Goal: Transaction & Acquisition: Download file/media

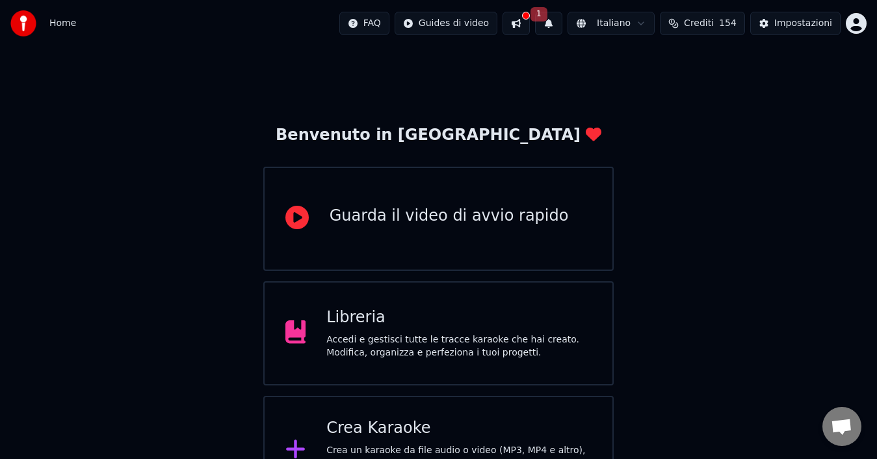
click at [563, 23] on button "1" at bounding box center [548, 23] width 27 height 23
click at [658, 68] on button "Aggiorna" at bounding box center [651, 64] width 63 height 23
click at [380, 433] on div "Crea Karaoke" at bounding box center [459, 428] width 265 height 21
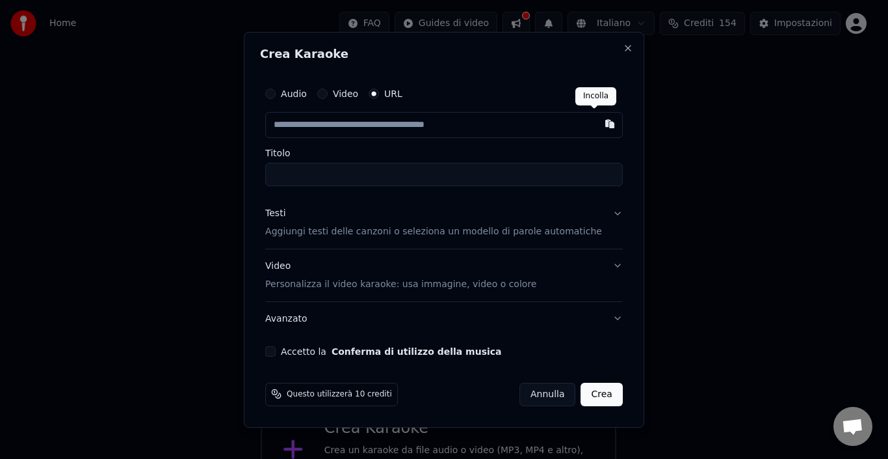
click at [597, 126] on button "button" at bounding box center [610, 123] width 26 height 23
type input "**********"
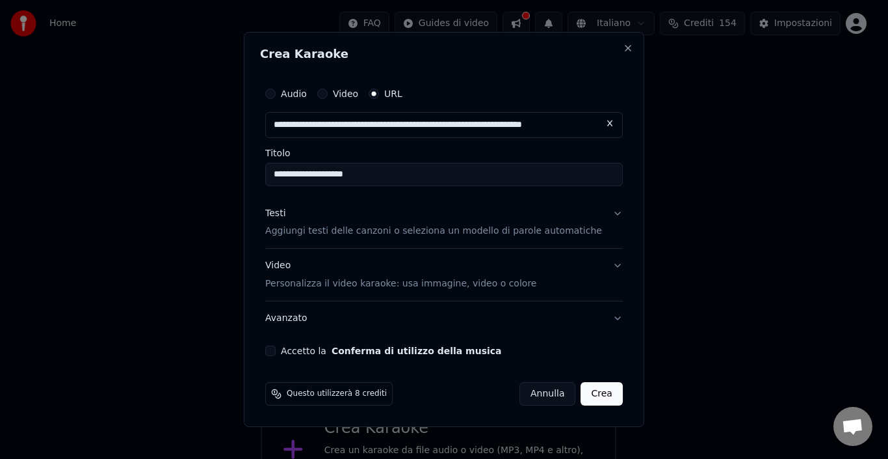
type input "**********"
click at [306, 348] on label "Accetto la Conferma di utilizzo della musica" at bounding box center [391, 350] width 220 height 9
click at [276, 348] on button "Accetto la Conferma di utilizzo della musica" at bounding box center [270, 350] width 10 height 10
click at [542, 393] on button "Annulla" at bounding box center [548, 393] width 57 height 23
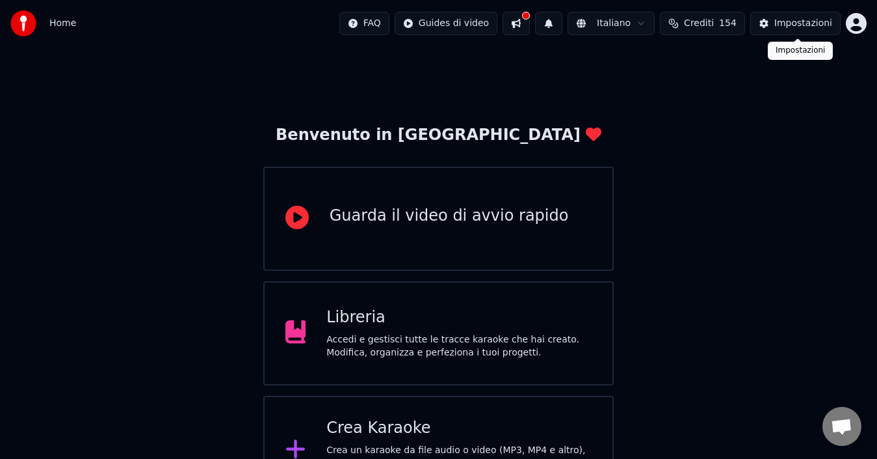
click at [807, 28] on div "Impostazioni" at bounding box center [804, 23] width 58 height 13
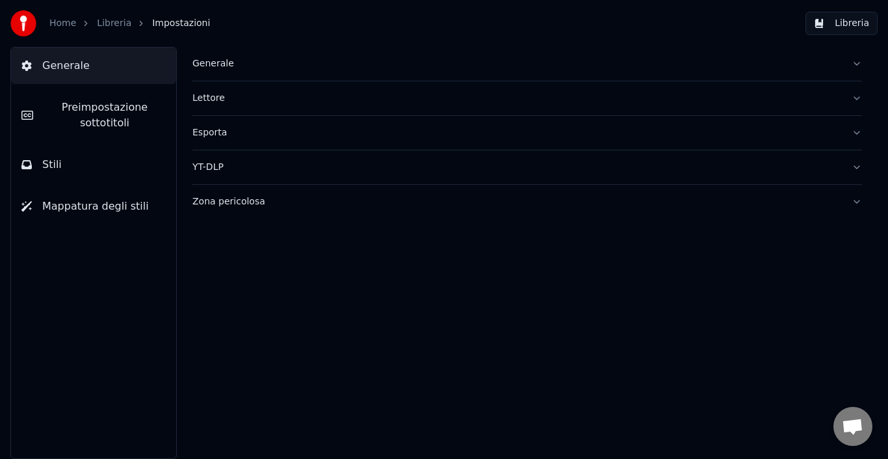
click at [855, 96] on button "Lettore" at bounding box center [528, 98] width 670 height 34
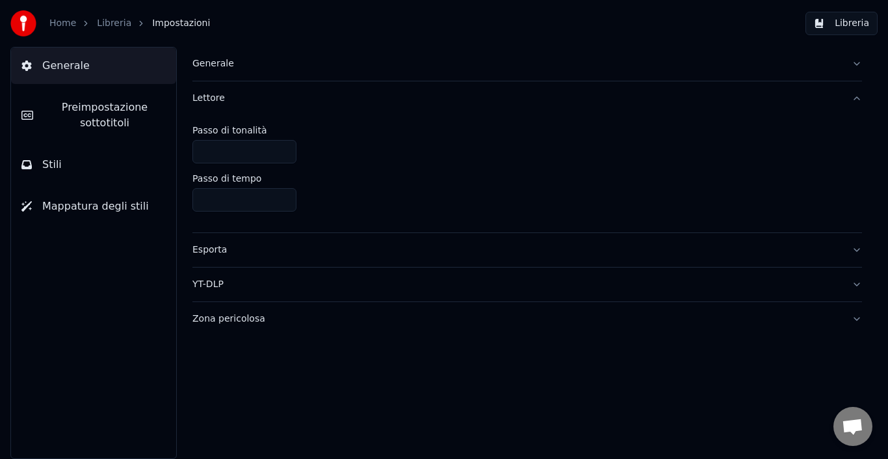
click at [858, 62] on button "Generale" at bounding box center [528, 64] width 670 height 34
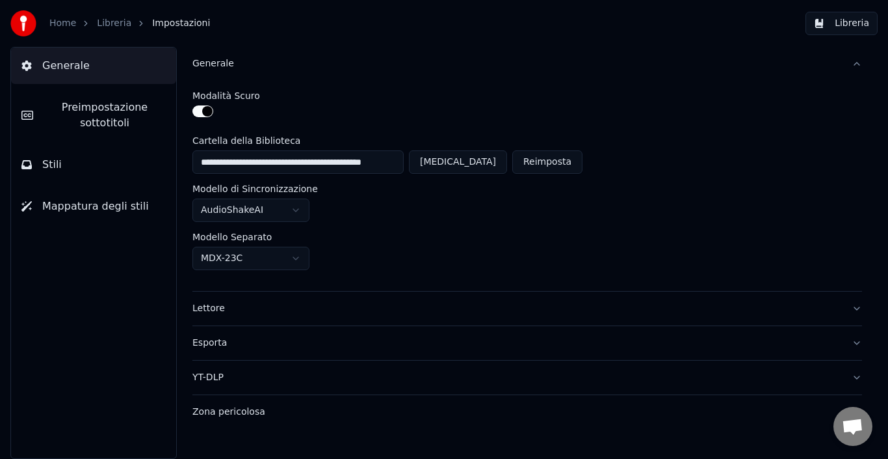
click at [64, 166] on button "Stili" at bounding box center [93, 164] width 165 height 36
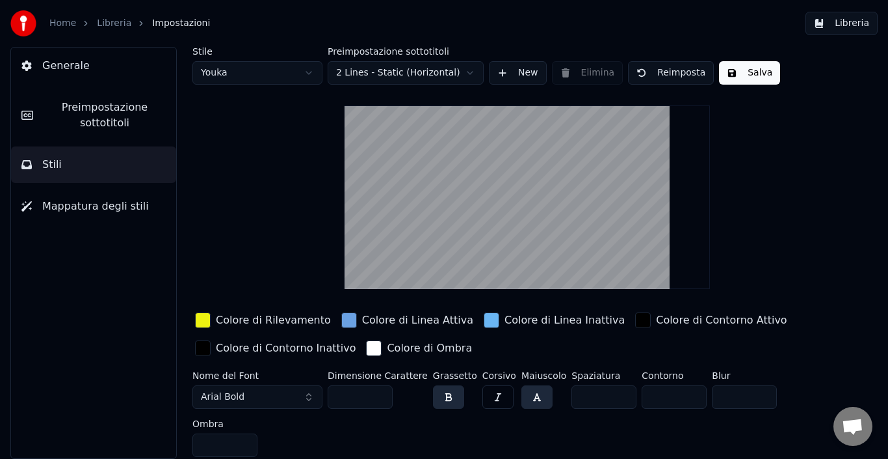
click at [306, 395] on button "Arial Bold" at bounding box center [258, 396] width 130 height 23
click at [309, 395] on button "Arial Bold" at bounding box center [258, 396] width 130 height 23
click at [226, 392] on span "Arial Bold" at bounding box center [223, 396] width 44 height 13
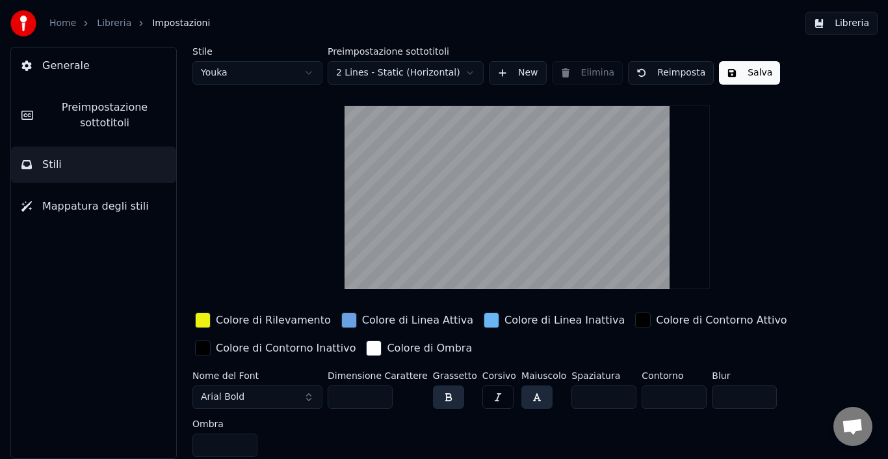
click at [226, 392] on span "Arial Bold" at bounding box center [223, 396] width 44 height 13
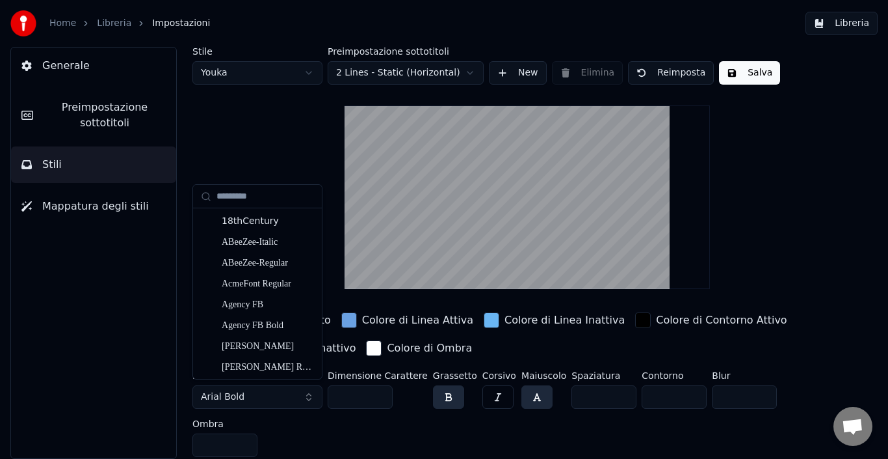
click at [226, 392] on span "Arial Bold" at bounding box center [223, 396] width 44 height 13
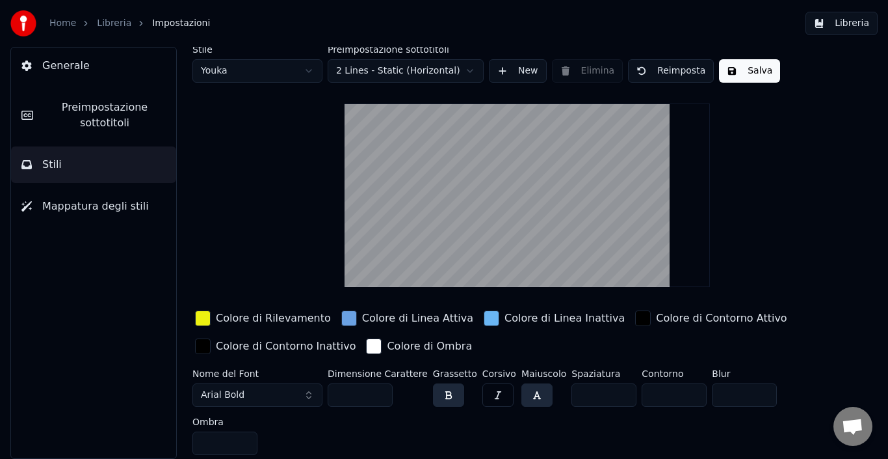
click at [226, 392] on span "Arial Bold" at bounding box center [223, 394] width 44 height 13
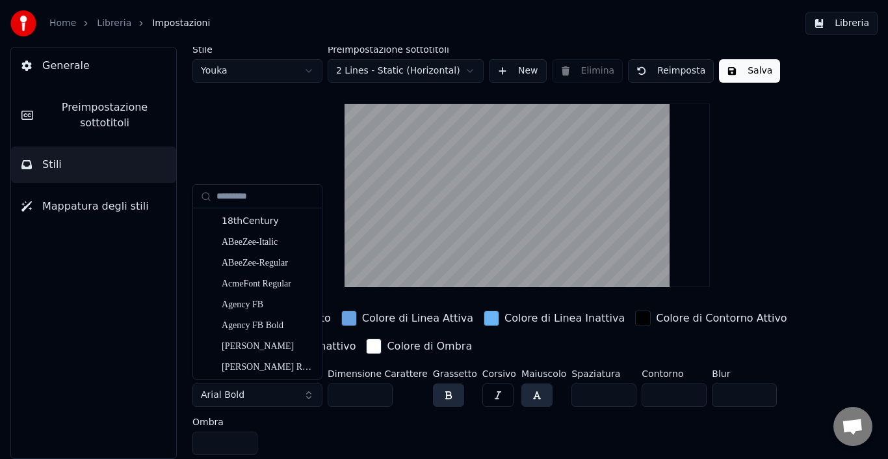
click at [212, 393] on span "Arial Bold" at bounding box center [223, 394] width 44 height 13
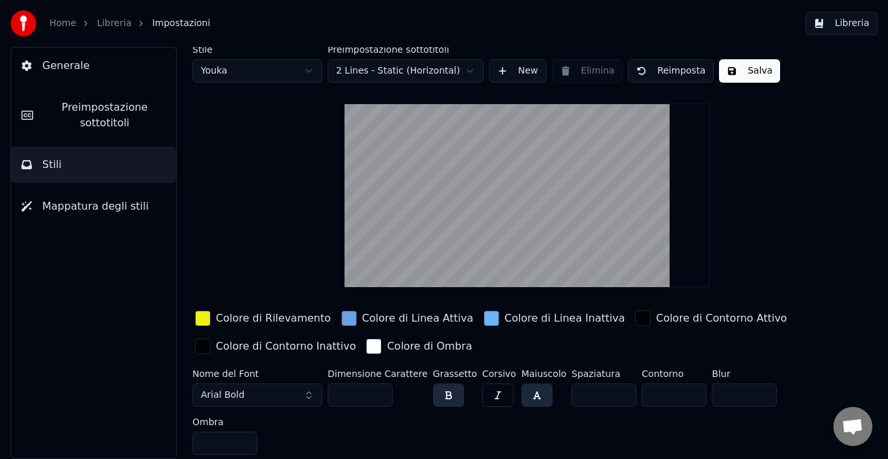
click at [212, 393] on span "Arial Bold" at bounding box center [223, 394] width 44 height 13
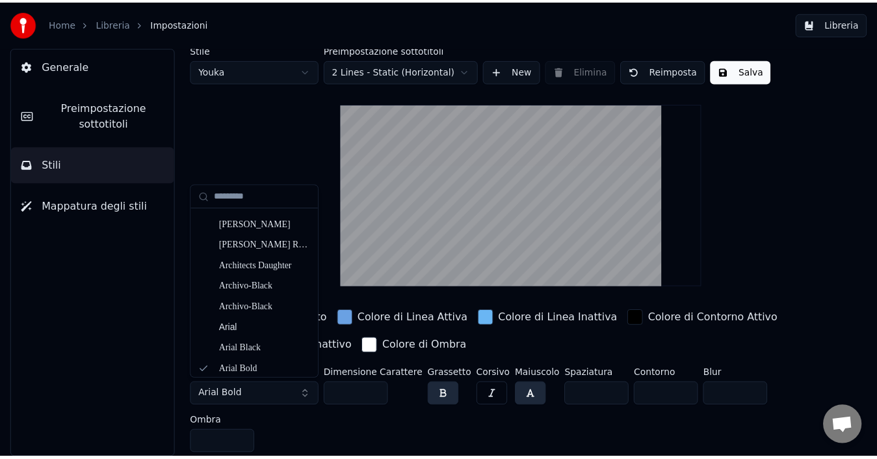
scroll to position [341, 0]
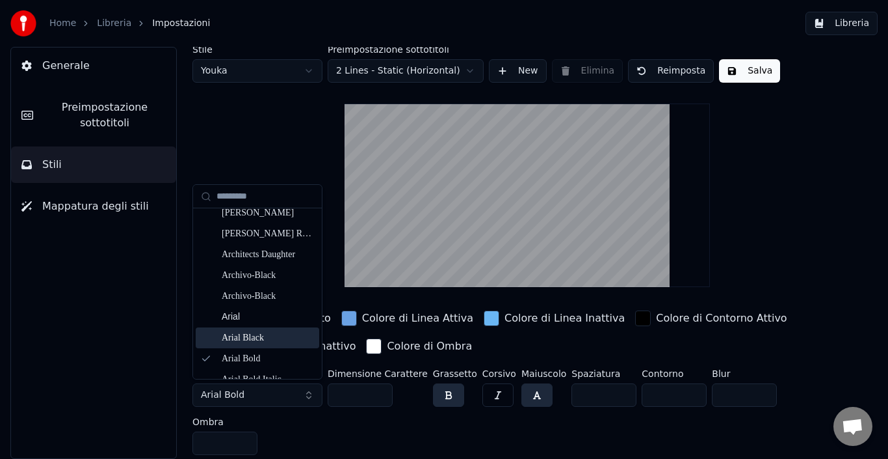
click at [260, 336] on div "Arial Black" at bounding box center [268, 337] width 92 height 13
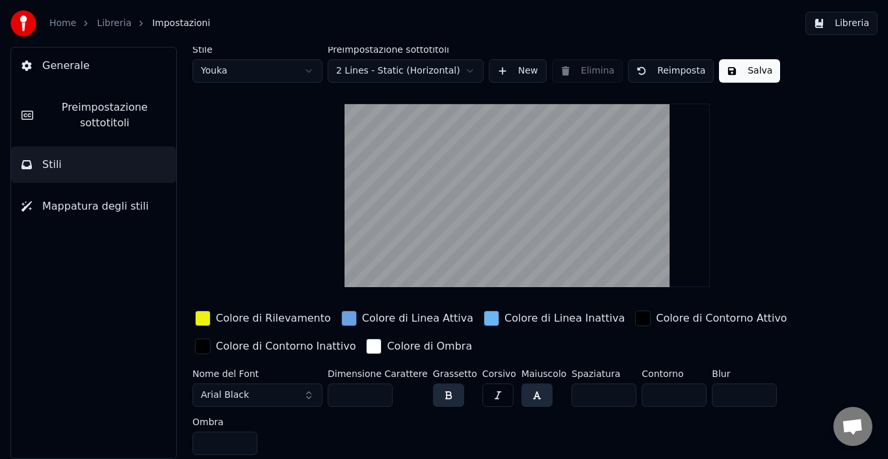
click at [743, 68] on button "Salva" at bounding box center [749, 70] width 61 height 23
click at [60, 22] on link "Home" at bounding box center [62, 23] width 27 height 13
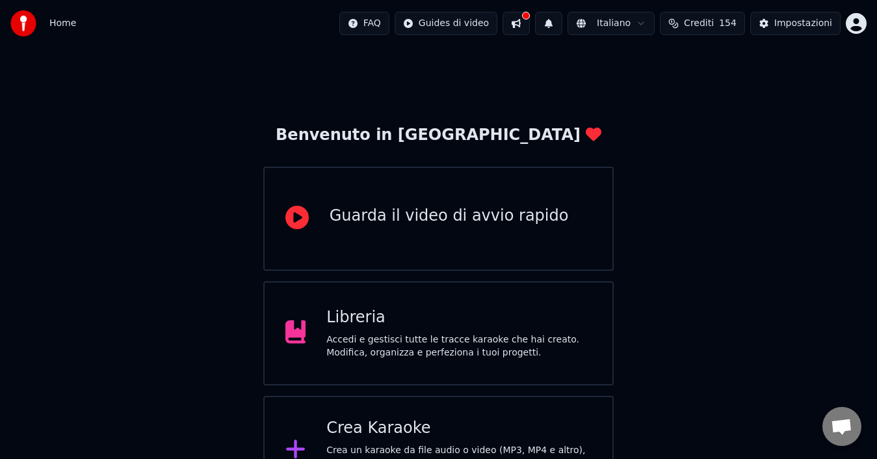
click at [450, 434] on div "Crea Karaoke" at bounding box center [459, 428] width 265 height 21
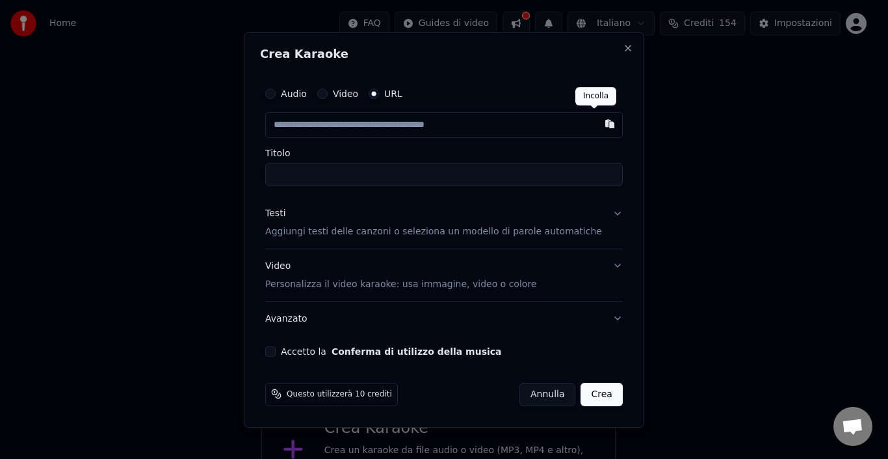
click at [597, 123] on button "button" at bounding box center [610, 123] width 26 height 23
type input "**********"
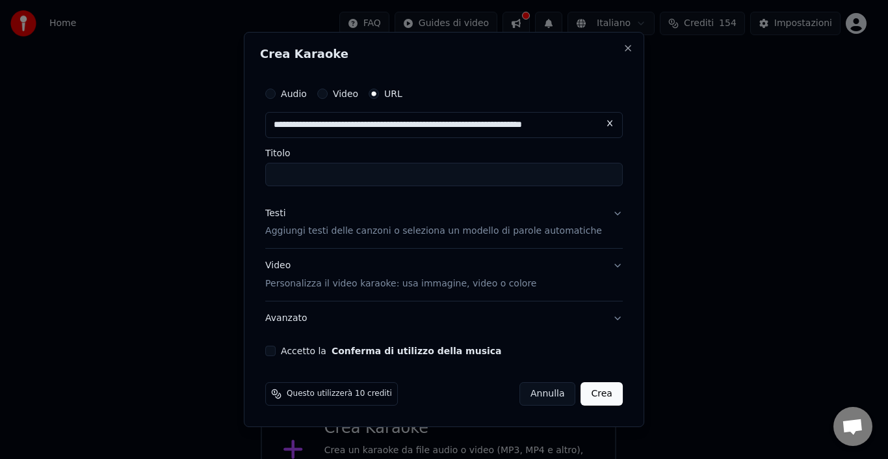
type input "**********"
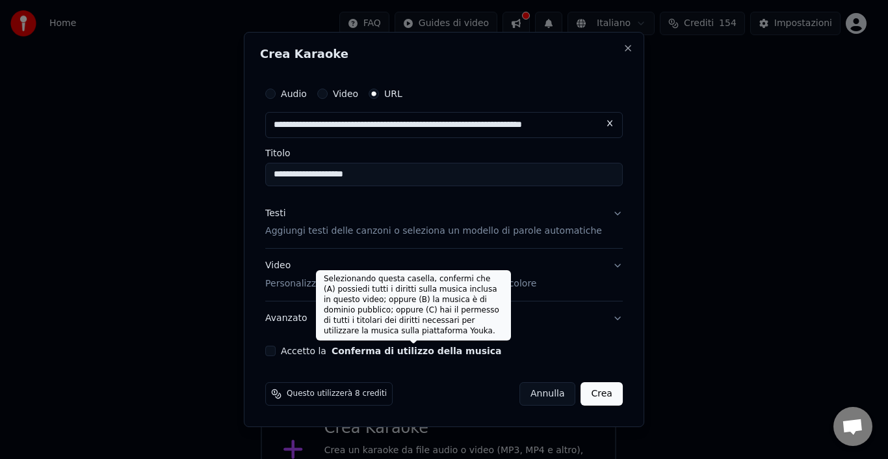
click at [392, 353] on button "Conferma di utilizzo della musica" at bounding box center [417, 350] width 170 height 9
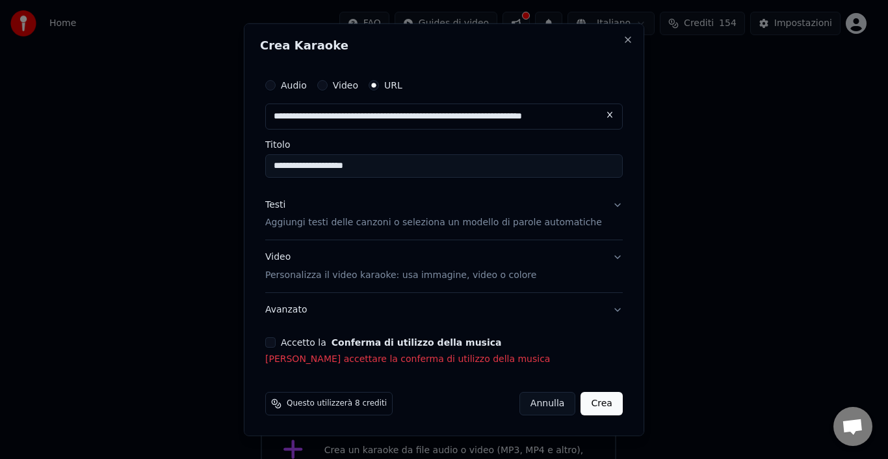
click at [276, 341] on button "Accetto la Conferma di utilizzo della musica" at bounding box center [270, 342] width 10 height 10
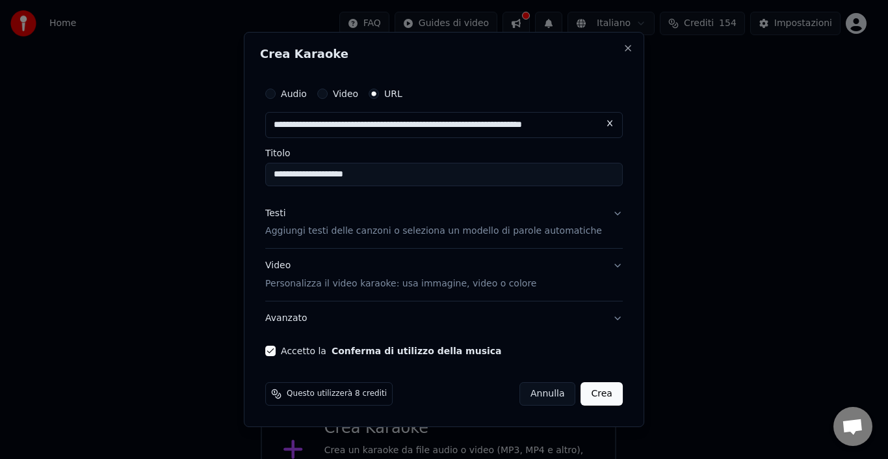
click at [589, 393] on button "Crea" at bounding box center [602, 393] width 42 height 23
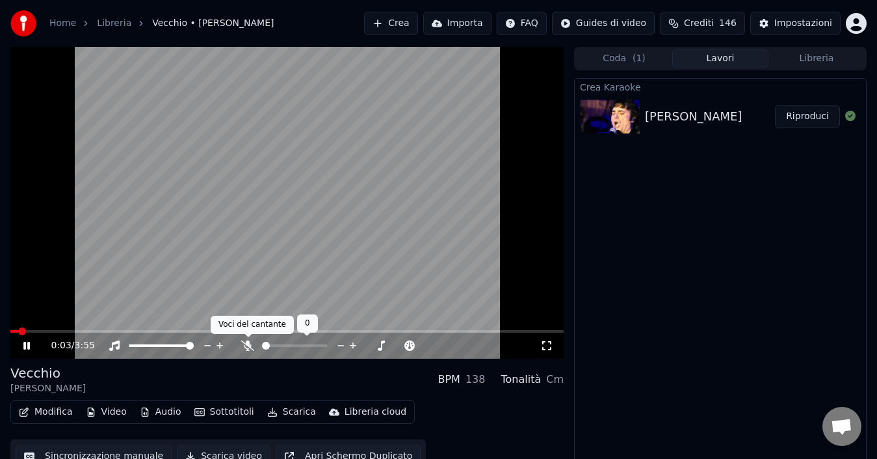
click at [246, 347] on icon at bounding box center [247, 345] width 13 height 10
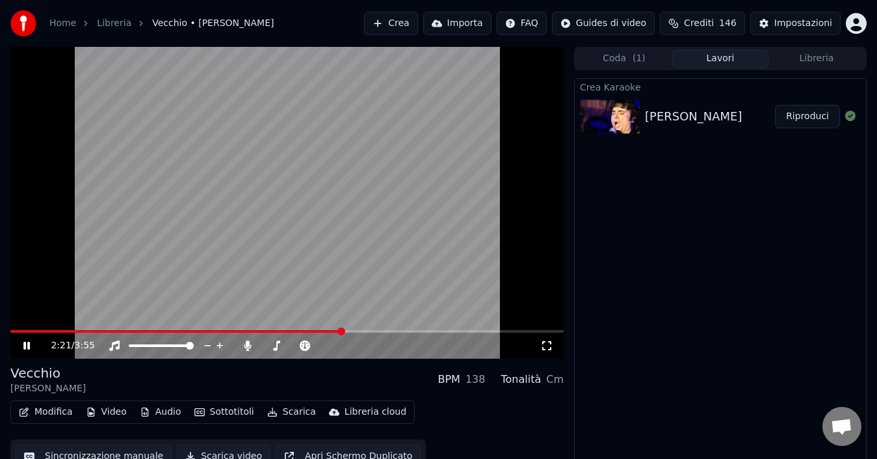
click at [27, 343] on icon at bounding box center [36, 345] width 30 height 10
click at [285, 331] on span at bounding box center [147, 331] width 274 height 3
click at [26, 342] on icon at bounding box center [27, 345] width 8 height 9
click at [27, 345] on icon at bounding box center [36, 345] width 30 height 10
click at [12, 330] on span at bounding box center [208, 331] width 397 height 3
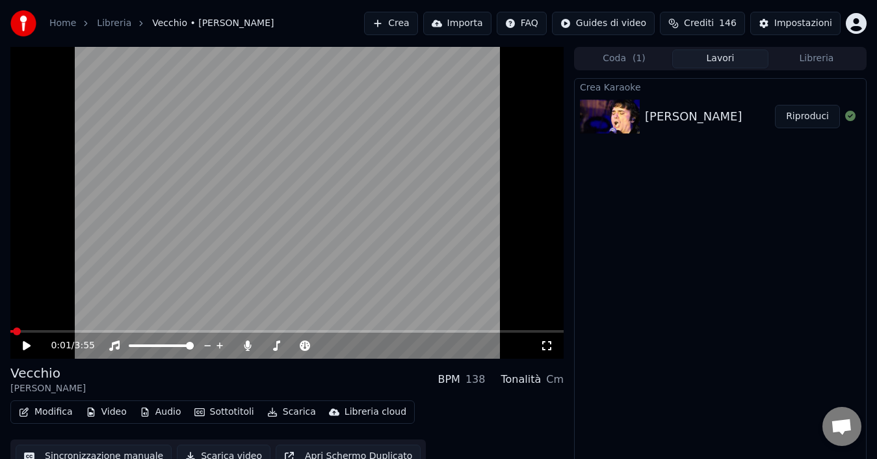
click at [233, 408] on button "Sottotitoli" at bounding box center [224, 412] width 70 height 18
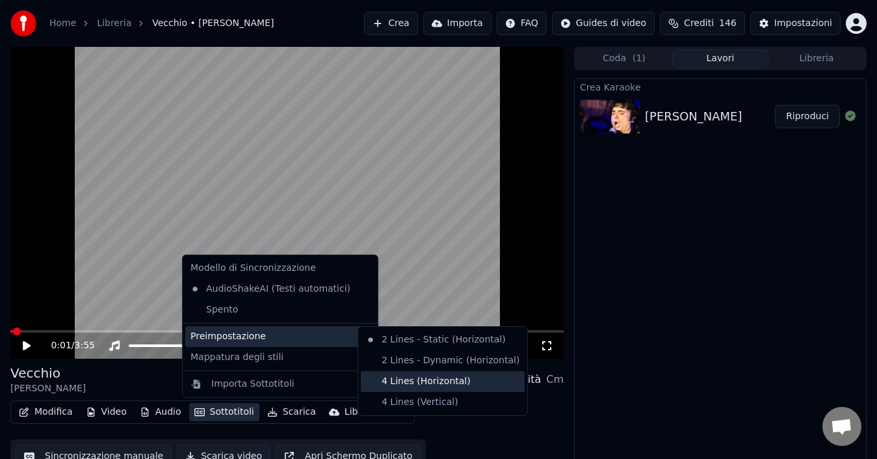
click at [398, 379] on div "4 Lines (Horizontal)" at bounding box center [443, 381] width 164 height 21
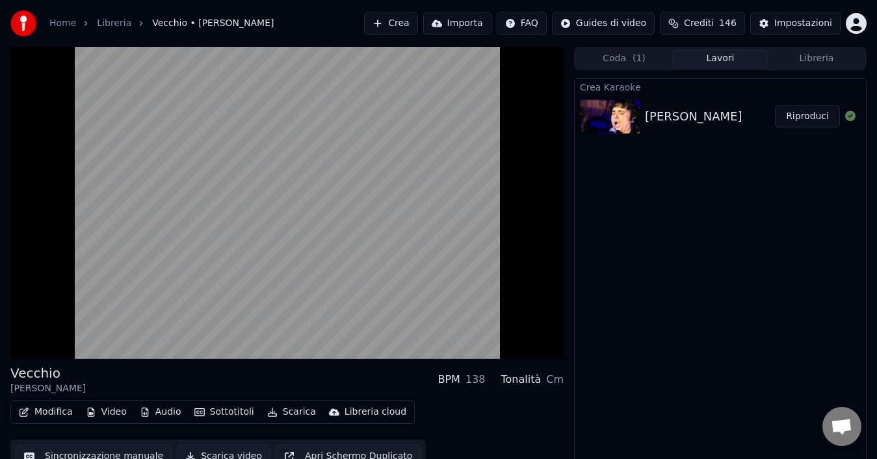
click at [164, 411] on button "Audio" at bounding box center [161, 412] width 52 height 18
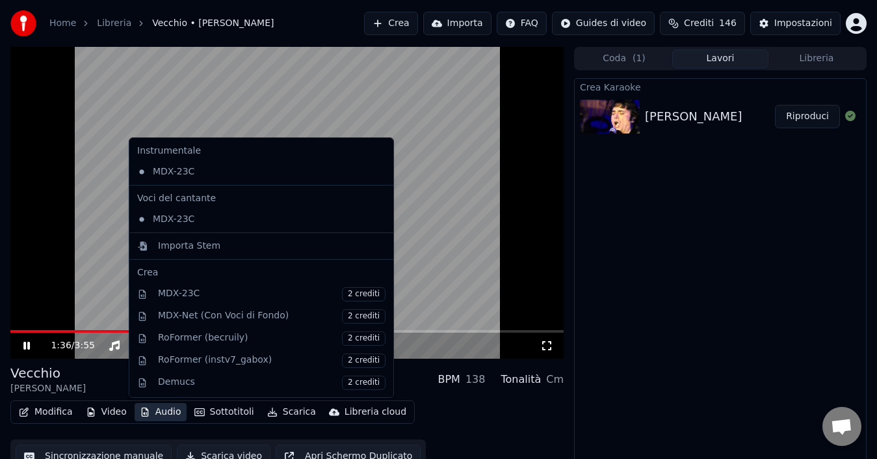
click at [22, 343] on icon at bounding box center [36, 345] width 30 height 10
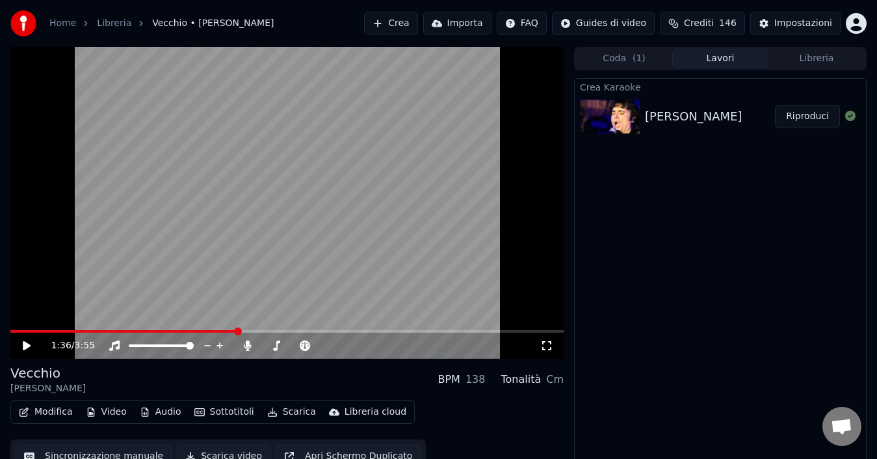
click at [157, 416] on button "Audio" at bounding box center [161, 412] width 52 height 18
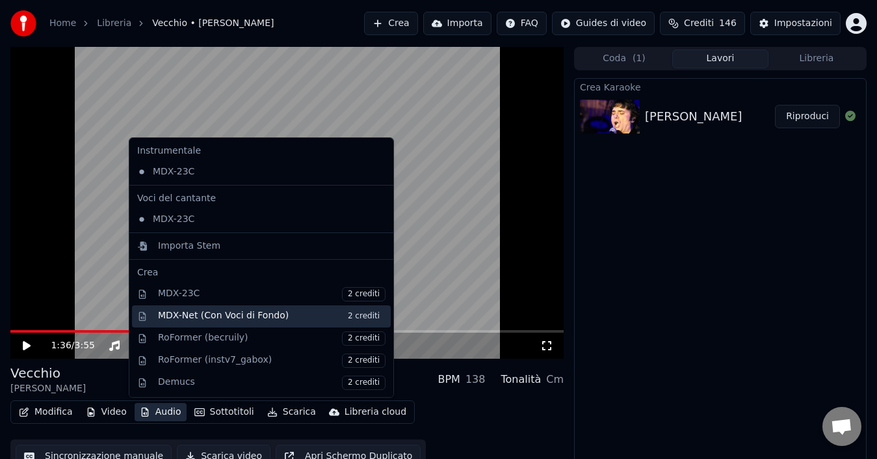
click at [240, 314] on div "MDX-Net (Con Voci di Fondo) 2 crediti" at bounding box center [272, 316] width 228 height 14
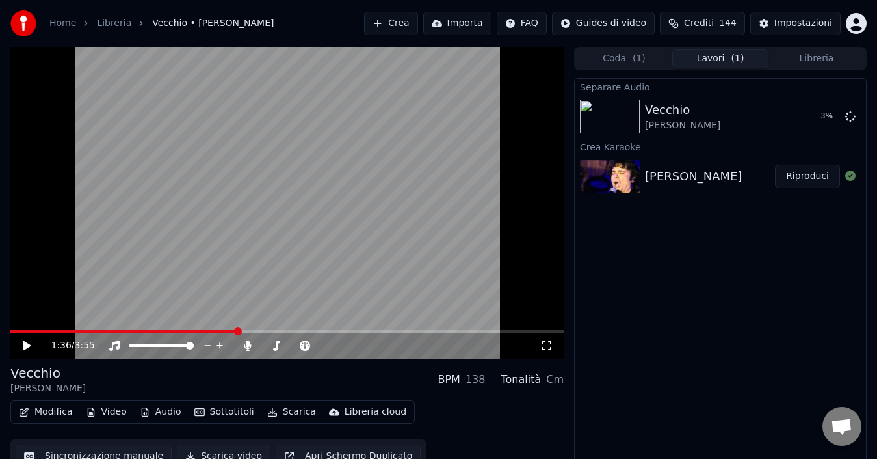
click at [27, 342] on icon at bounding box center [36, 345] width 30 height 10
click at [25, 341] on icon at bounding box center [26, 345] width 7 height 8
click at [291, 330] on span at bounding box center [177, 331] width 334 height 3
click at [23, 343] on icon at bounding box center [27, 345] width 8 height 9
click at [28, 345] on icon at bounding box center [26, 345] width 7 height 8
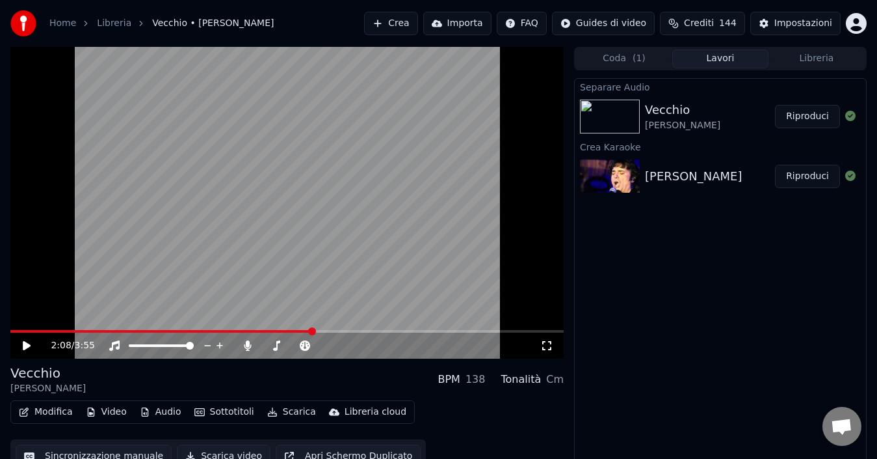
click at [806, 118] on button "Riproduci" at bounding box center [807, 116] width 65 height 23
click at [26, 345] on icon at bounding box center [26, 345] width 7 height 8
click at [290, 330] on span at bounding box center [286, 331] width 553 height 3
click at [26, 343] on icon at bounding box center [27, 345] width 8 height 9
click at [26, 344] on icon at bounding box center [26, 345] width 7 height 8
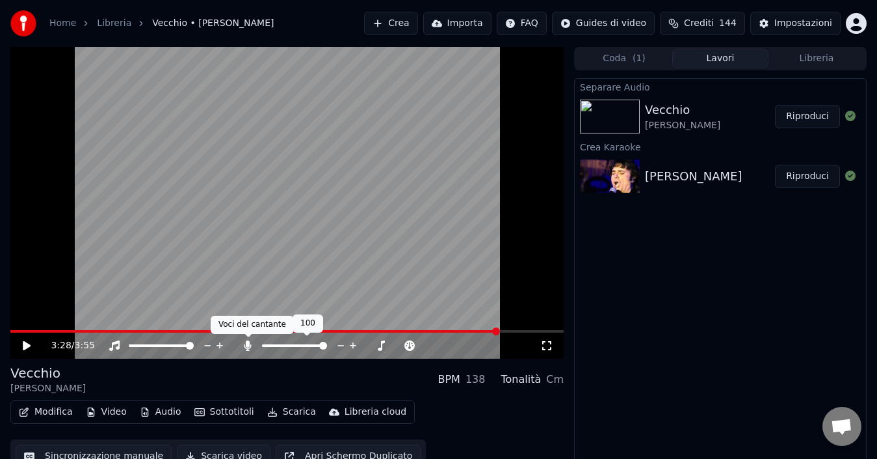
click at [247, 345] on icon at bounding box center [248, 345] width 7 height 10
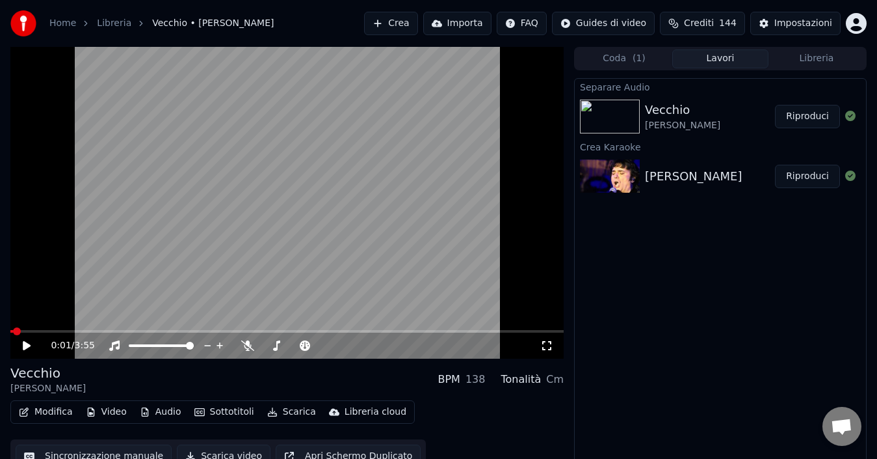
click at [12, 330] on span at bounding box center [11, 331] width 3 height 3
click at [26, 344] on icon at bounding box center [27, 345] width 8 height 9
click at [27, 345] on icon at bounding box center [36, 345] width 30 height 10
click at [287, 414] on button "Scarica" at bounding box center [291, 412] width 59 height 18
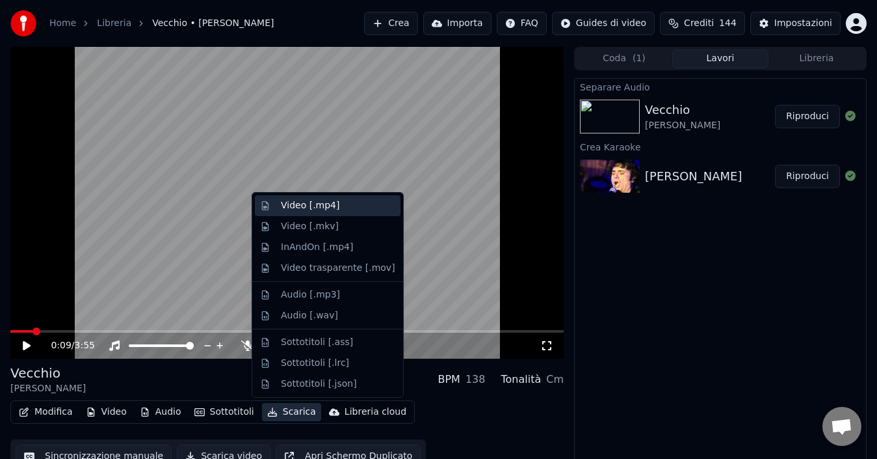
click at [332, 206] on div "Video [.mp4]" at bounding box center [310, 205] width 59 height 13
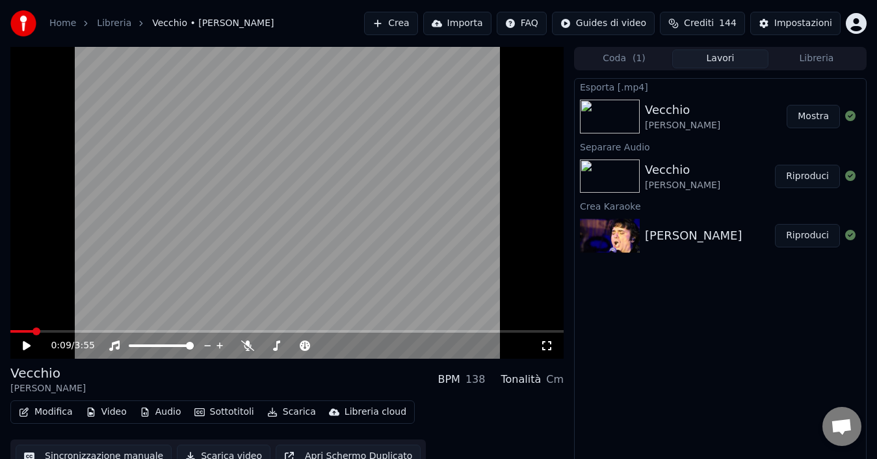
click at [811, 115] on button "Mostra" at bounding box center [813, 116] width 53 height 23
click at [58, 27] on link "Home" at bounding box center [62, 23] width 27 height 13
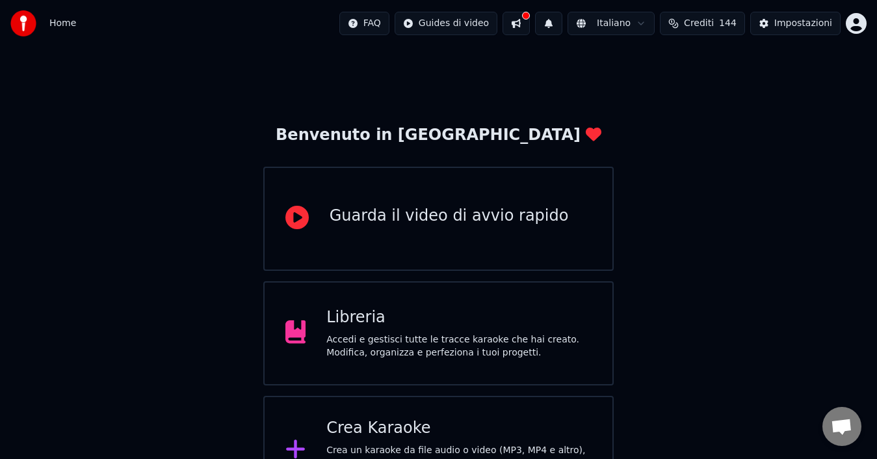
click at [449, 433] on div "Crea Karaoke" at bounding box center [459, 428] width 265 height 21
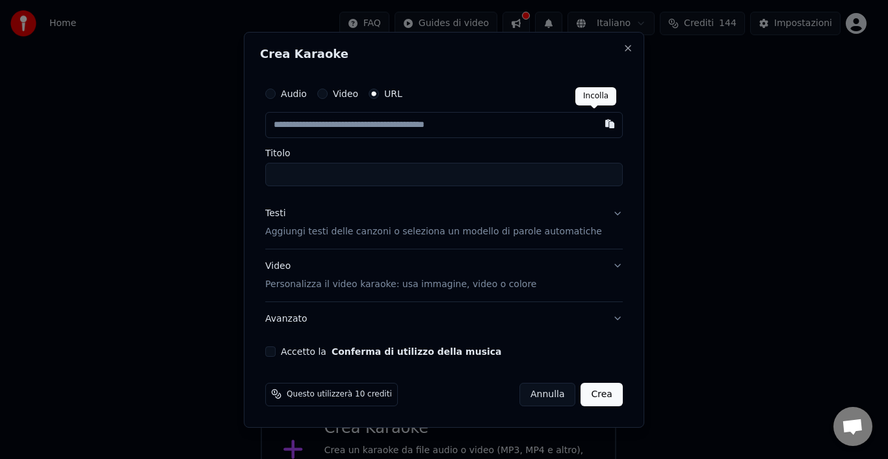
click at [597, 120] on button "button" at bounding box center [610, 123] width 26 height 23
type input "**********"
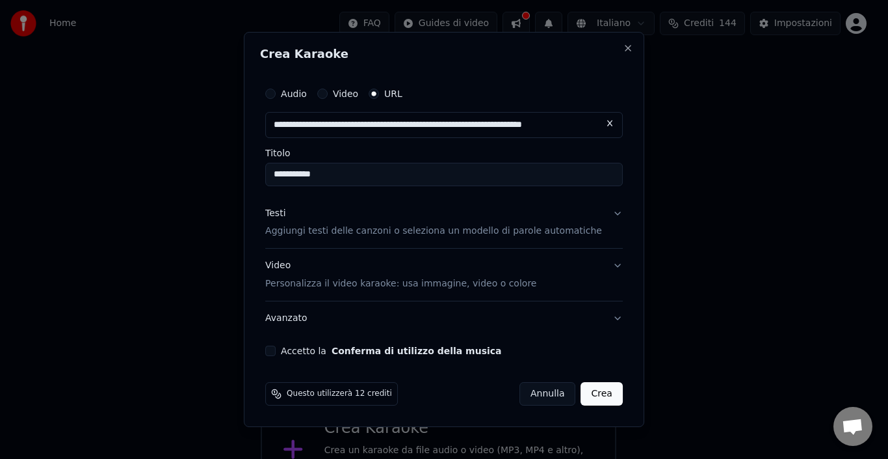
type input "**********"
click at [276, 352] on button "Accetto la Conferma di utilizzo della musica" at bounding box center [270, 350] width 10 height 10
click at [590, 396] on button "Crea" at bounding box center [602, 393] width 42 height 23
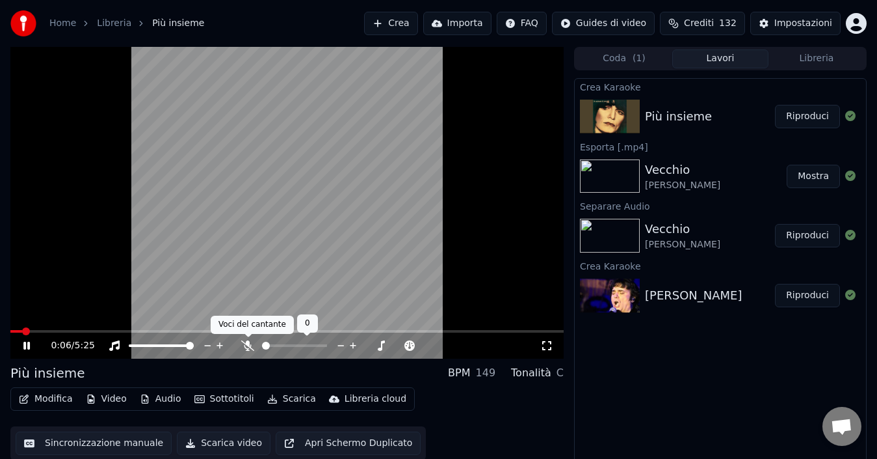
click at [247, 341] on icon at bounding box center [247, 345] width 13 height 10
click at [24, 343] on icon at bounding box center [26, 345] width 7 height 8
click at [25, 341] on icon at bounding box center [36, 345] width 30 height 10
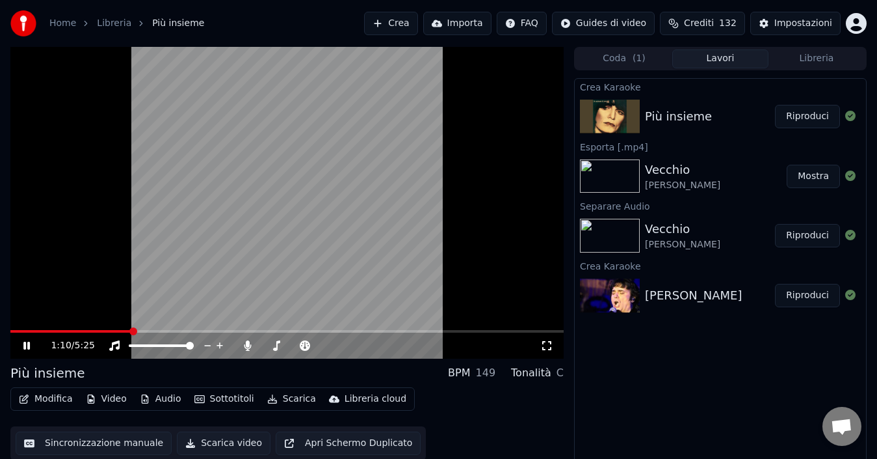
click at [25, 343] on icon at bounding box center [26, 345] width 7 height 8
click at [277, 341] on icon at bounding box center [276, 345] width 7 height 10
click at [296, 400] on button "Scarica" at bounding box center [291, 399] width 59 height 18
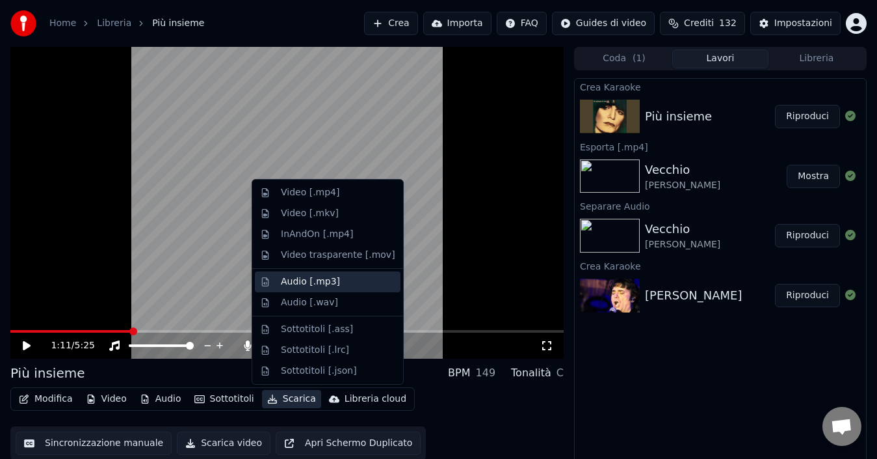
click at [317, 285] on div "Audio [.mp3]" at bounding box center [310, 281] width 59 height 13
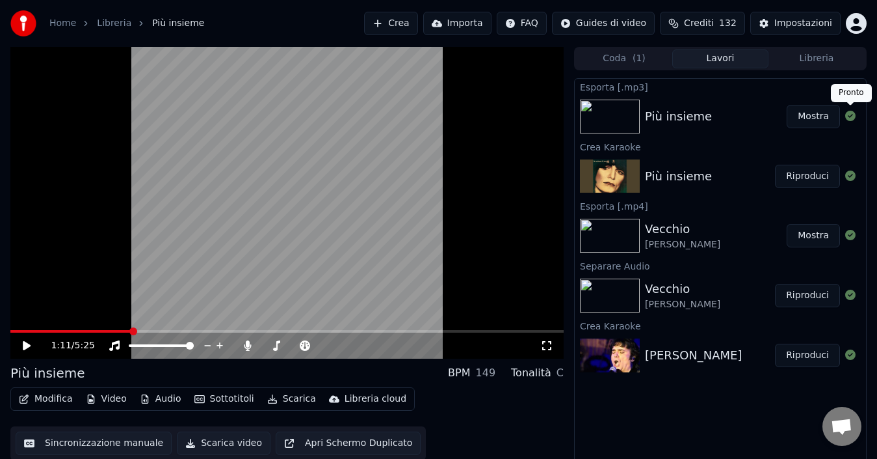
click at [820, 119] on button "Mostra" at bounding box center [813, 116] width 53 height 23
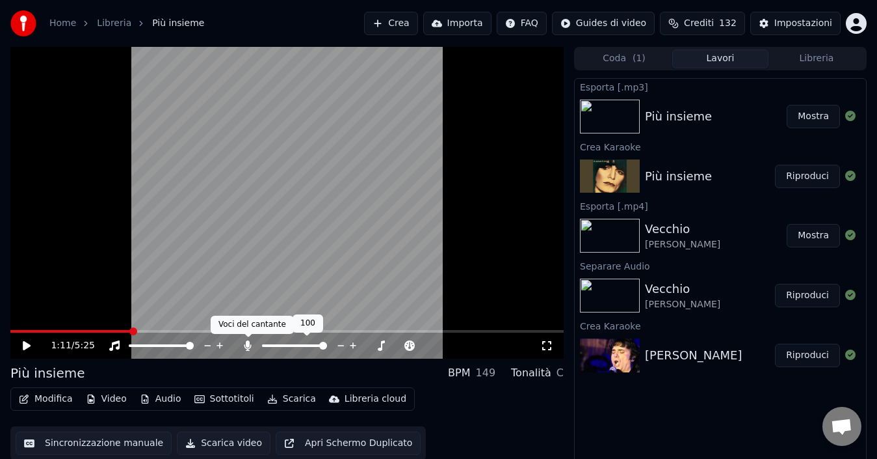
click at [248, 344] on icon at bounding box center [248, 345] width 7 height 10
click at [16, 332] on span at bounding box center [70, 331] width 121 height 3
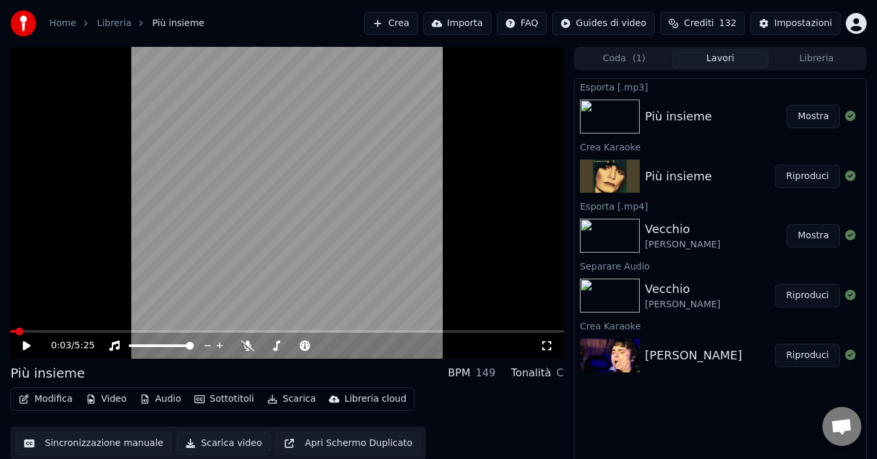
click at [29, 348] on icon at bounding box center [36, 345] width 30 height 10
click at [25, 344] on icon at bounding box center [26, 345] width 7 height 8
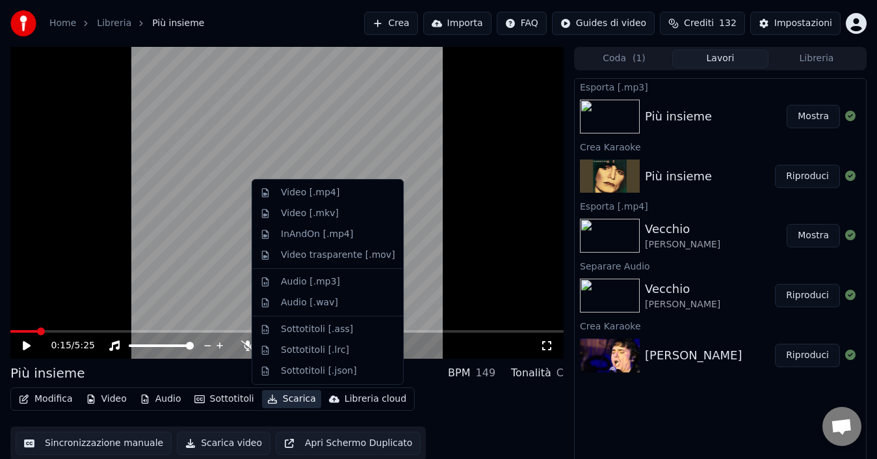
click at [290, 398] on button "Scarica" at bounding box center [291, 399] width 59 height 18
click at [334, 191] on div "Video [.mp4]" at bounding box center [338, 192] width 114 height 13
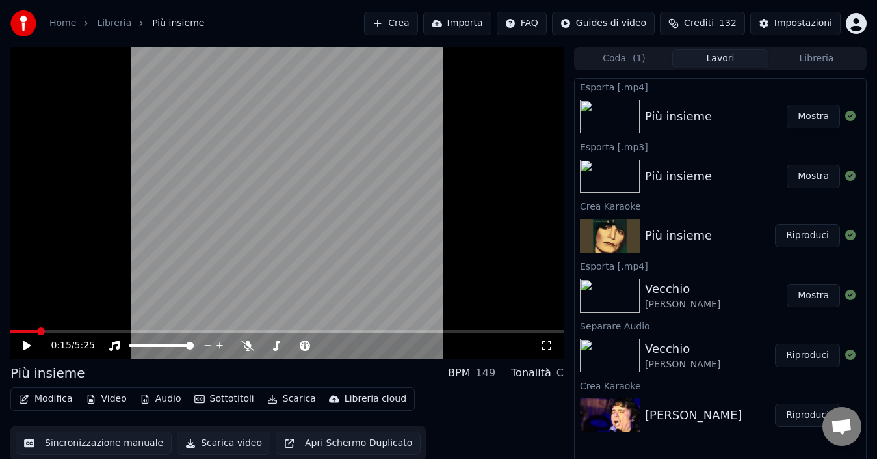
click at [807, 113] on button "Mostra" at bounding box center [813, 116] width 53 height 23
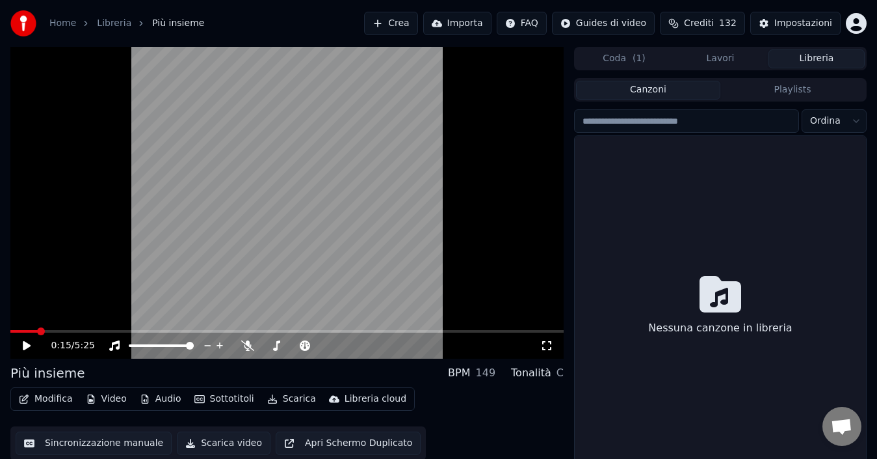
click at [825, 61] on button "Libreria" at bounding box center [817, 58] width 96 height 19
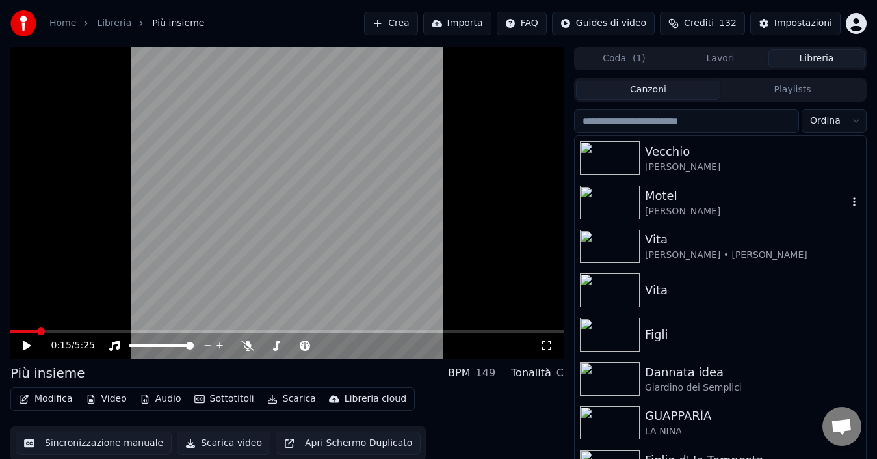
click at [655, 202] on div "Motel" at bounding box center [746, 196] width 203 height 18
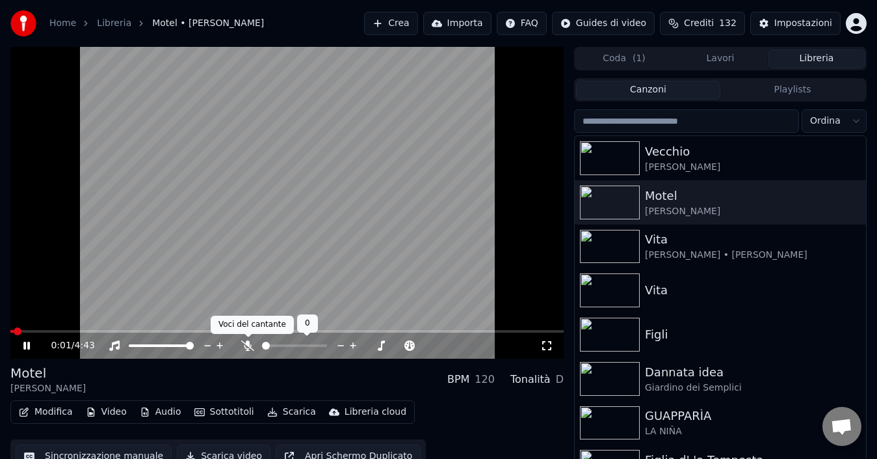
click at [248, 345] on icon at bounding box center [247, 345] width 13 height 10
click at [26, 341] on icon at bounding box center [36, 345] width 30 height 10
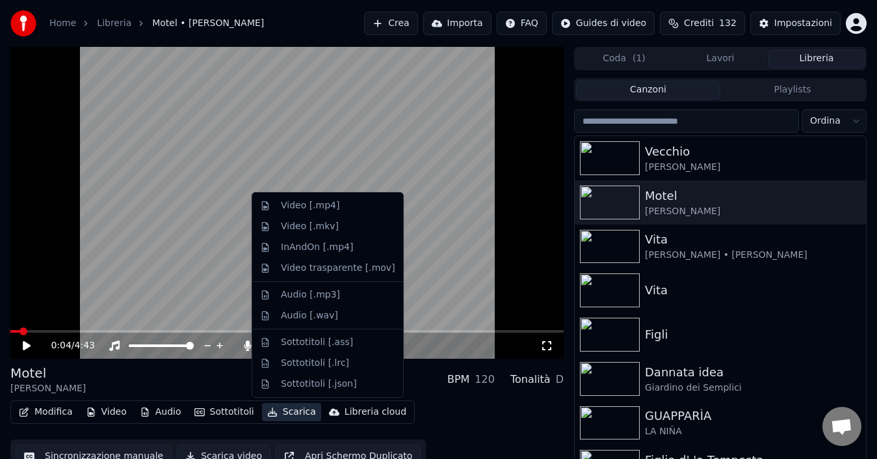
click at [281, 412] on button "Scarica" at bounding box center [291, 412] width 59 height 18
click at [309, 295] on div "Audio [.mp3]" at bounding box center [310, 294] width 59 height 13
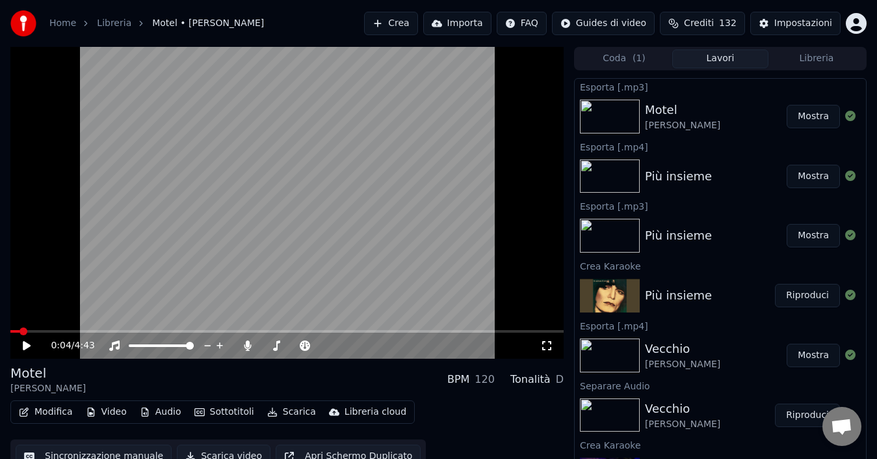
click at [806, 117] on button "Mostra" at bounding box center [813, 116] width 53 height 23
click at [250, 346] on icon at bounding box center [248, 345] width 7 height 10
click at [10, 330] on span at bounding box center [14, 331] width 8 height 8
click at [27, 343] on icon at bounding box center [27, 345] width 8 height 9
click at [27, 343] on icon at bounding box center [36, 345] width 30 height 10
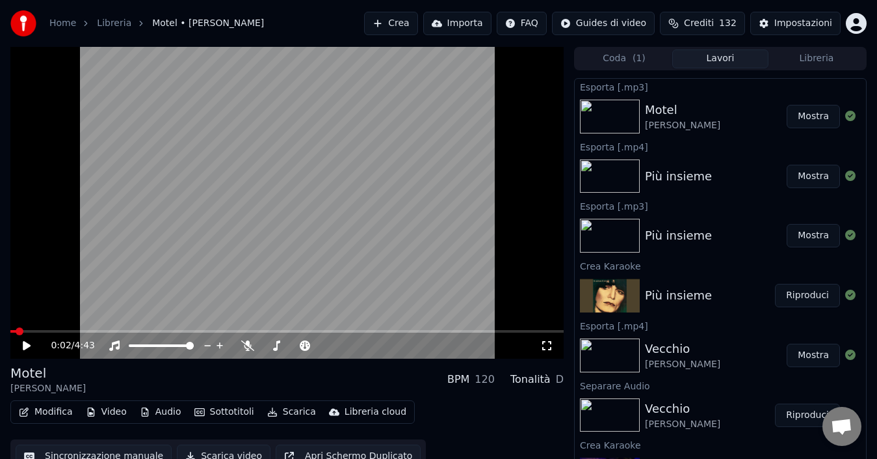
click at [802, 114] on button "Mostra" at bounding box center [813, 116] width 53 height 23
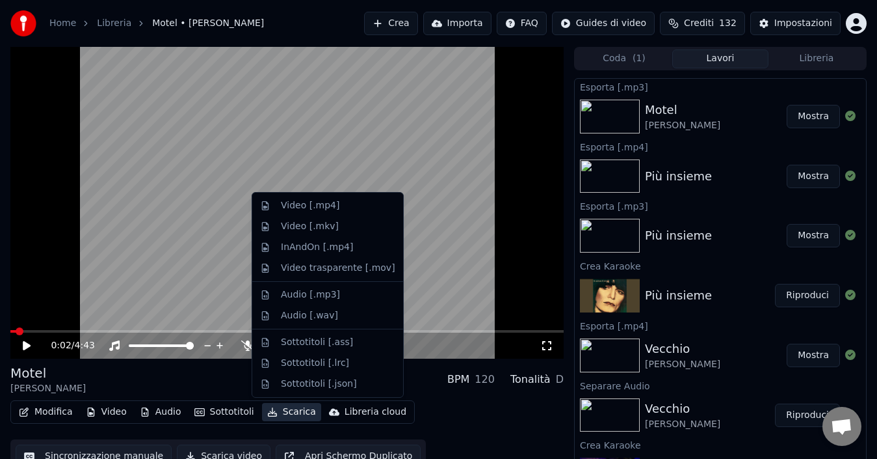
click at [287, 409] on button "Scarica" at bounding box center [291, 412] width 59 height 18
click at [317, 208] on div "Video [.mp4]" at bounding box center [310, 205] width 59 height 13
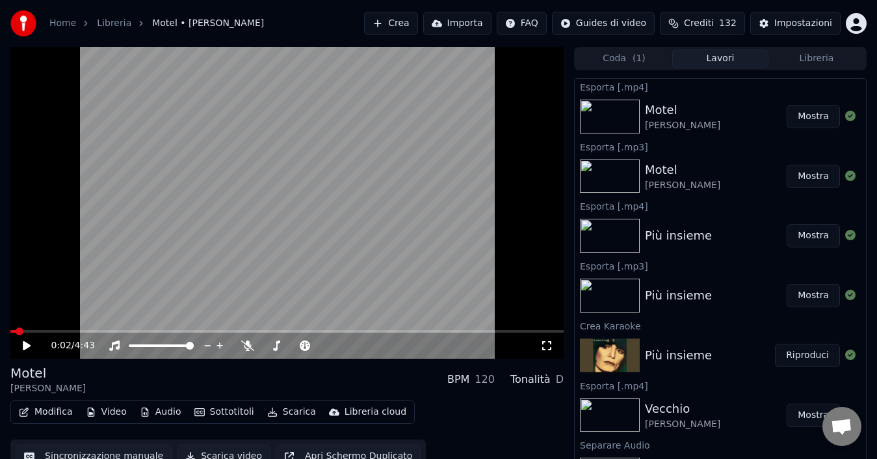
click at [805, 113] on button "Mostra" at bounding box center [813, 116] width 53 height 23
